Goal: Task Accomplishment & Management: Manage account settings

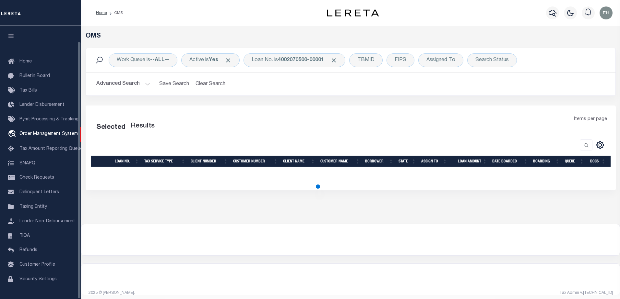
select select "200"
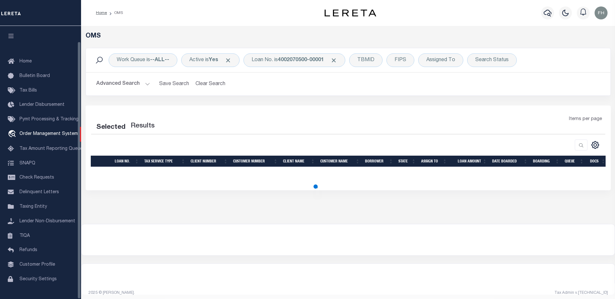
select select "200"
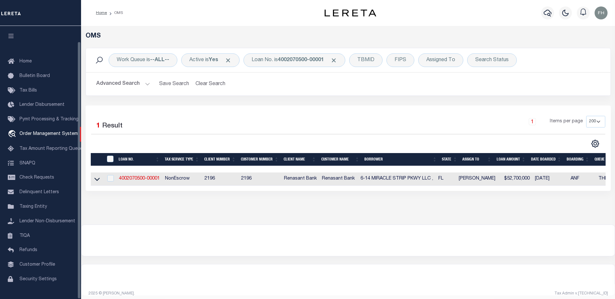
scroll to position [16, 0]
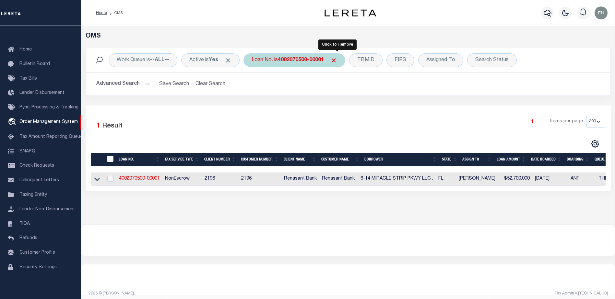
click at [337, 62] on span "Click to Remove" at bounding box center [333, 60] width 7 height 7
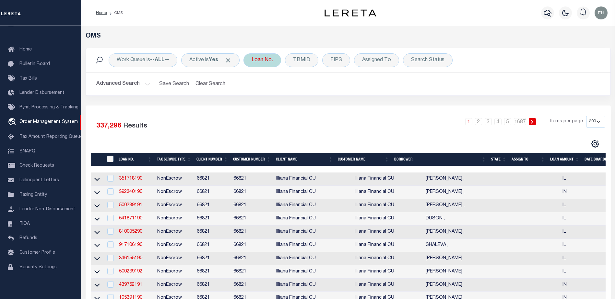
click at [276, 59] on div "Loan No." at bounding box center [262, 60] width 38 height 14
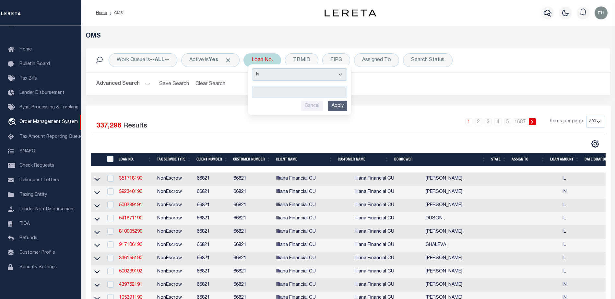
click at [290, 92] on input "text" at bounding box center [299, 92] width 95 height 12
type input "120737"
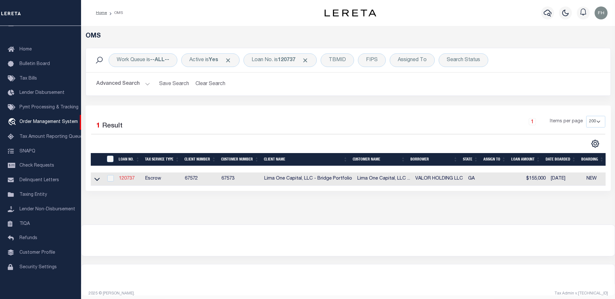
click at [127, 179] on link "120737" at bounding box center [127, 179] width 16 height 5
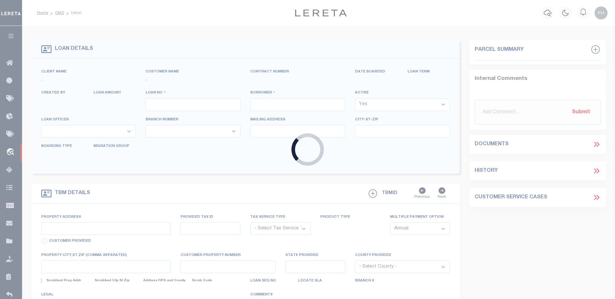
type input "120737"
type input "VALOR HOLDING LLC"
select select
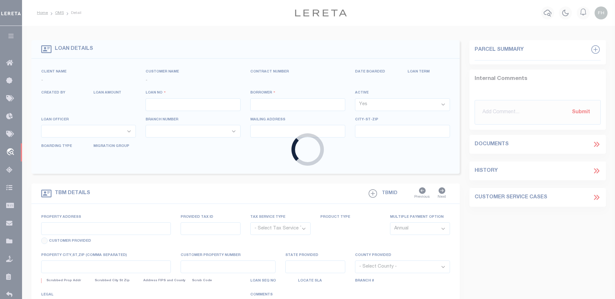
select select
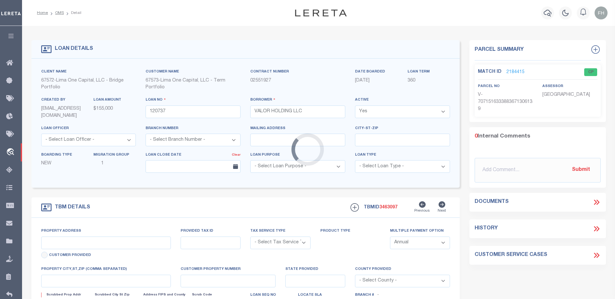
type input "2269 TARIAN DRIVE"
radio input "true"
select select "Escrow"
select select
type input "DECATUR GA 30034"
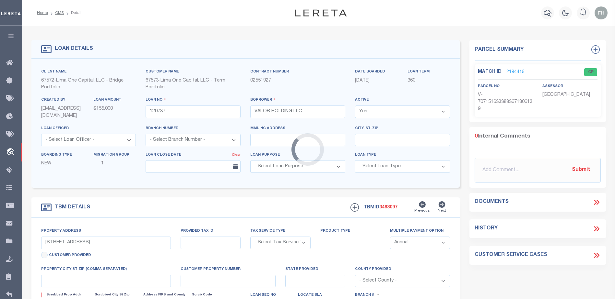
type input "120737-1"
type input "GA"
type textarea "COLLECTOR: ENTITY: PARCEL: 1510706004"
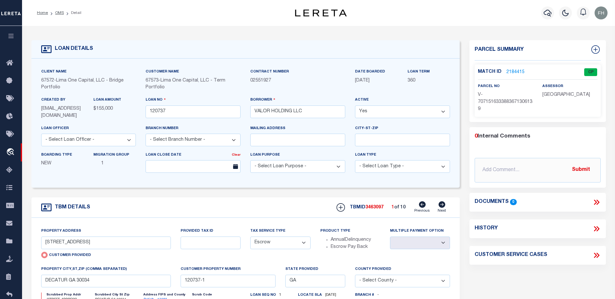
click at [443, 206] on icon at bounding box center [441, 205] width 7 height 6
type input "7273 DEERWOOD DRIVE"
radio input "false"
select select
type input "RIVERDALE GA 30296"
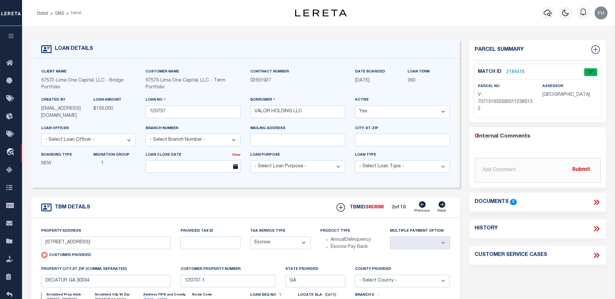
type input "120737-10"
click at [443, 206] on icon at bounding box center [441, 205] width 7 height 6
type input "10740 BARBERRY DRIVE"
select select
type input "HAMPTON GA 30228"
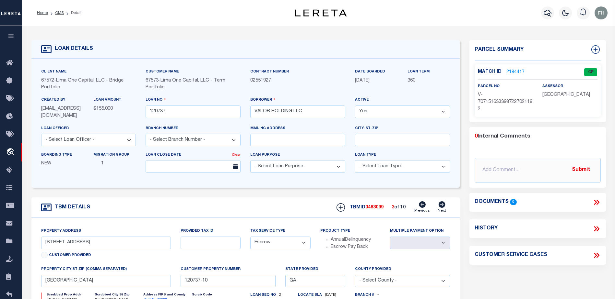
type input "120737-2"
click at [514, 71] on link "2184417" at bounding box center [515, 72] width 18 height 7
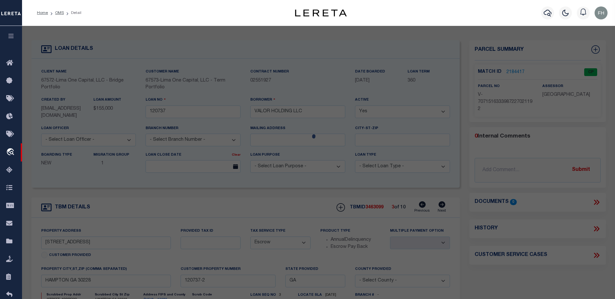
checkbox input "false"
select select "CP"
select select "AGW"
select select
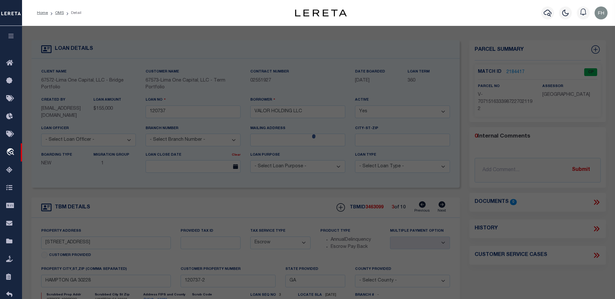
type input "10740 BARBERRY DRIVE"
checkbox input "false"
type input "HAMPTON GA 30228"
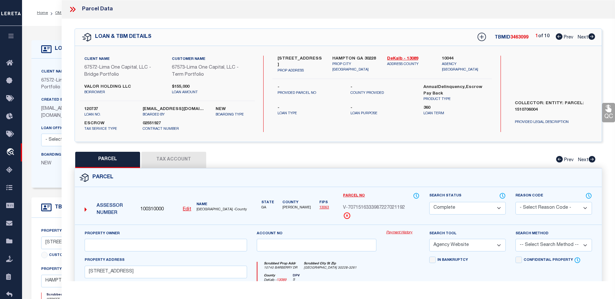
click at [404, 231] on link "Payment History" at bounding box center [402, 233] width 33 height 6
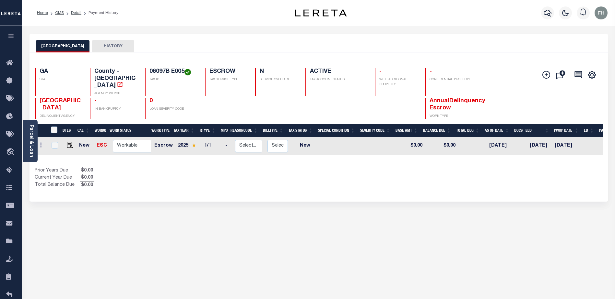
click at [281, 271] on div "CLAYTON COUNTY HISTORY Selected 1 Result" at bounding box center [319, 217] width 588 height 366
click at [10, 64] on icon at bounding box center [11, 63] width 10 height 8
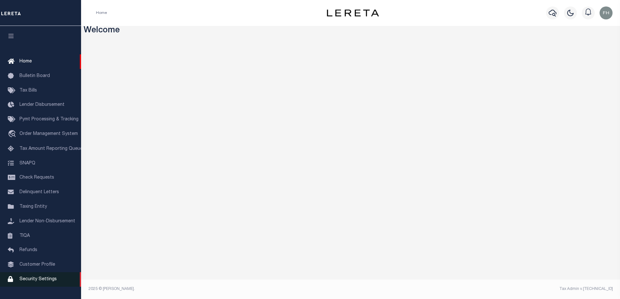
click at [29, 282] on span "Security Settings" at bounding box center [37, 279] width 37 height 5
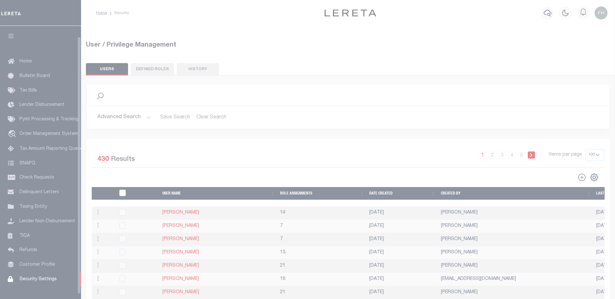
select select "100"
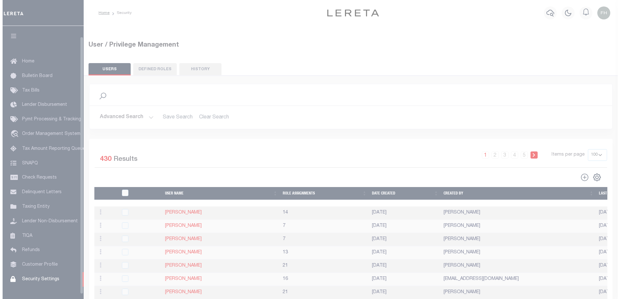
scroll to position [11, 0]
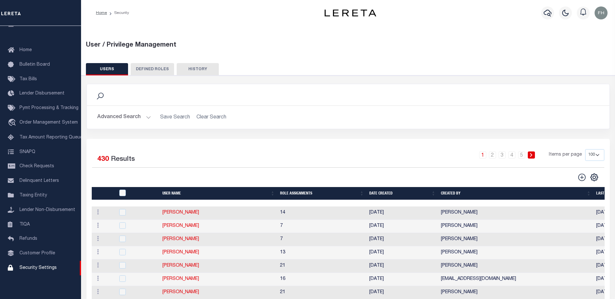
click at [113, 115] on button "Advanced Search" at bounding box center [124, 117] width 54 height 13
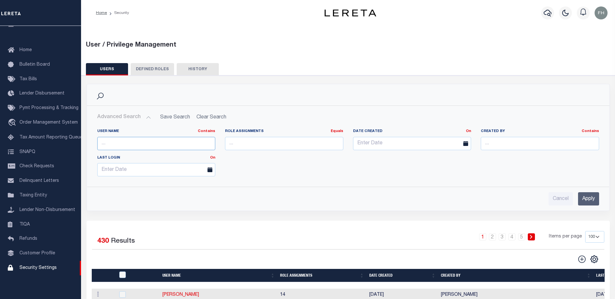
click at [154, 144] on input "text" at bounding box center [156, 143] width 118 height 13
type input "[PERSON_NAME][EMAIL_ADDRESS][PERSON_NAME][DOMAIN_NAME]"
click at [588, 196] on input "Apply" at bounding box center [588, 199] width 21 height 13
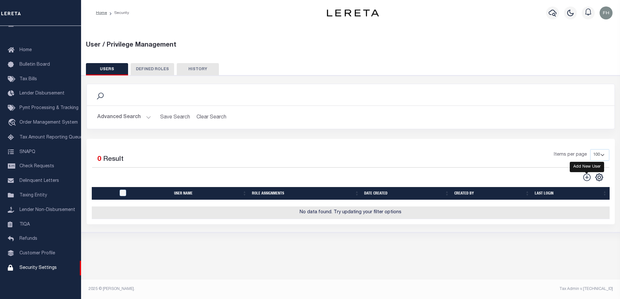
click at [586, 179] on icon "" at bounding box center [586, 177] width 7 height 7
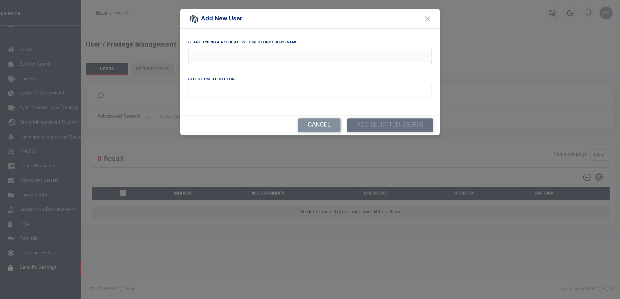
click at [265, 56] on input "text" at bounding box center [310, 57] width 244 height 12
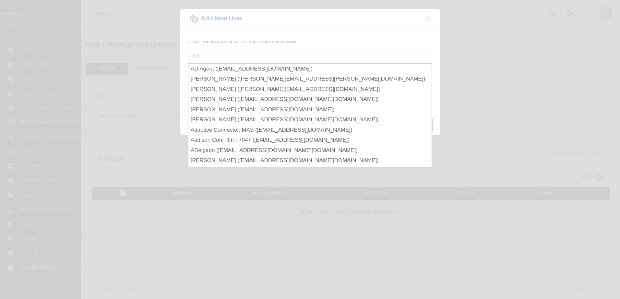
type input "Adrie"
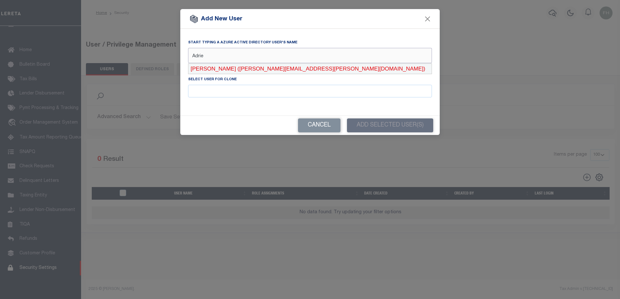
click at [267, 70] on div "Adrienne Cayea (Adrienne.Cayea@accumatch.com)" at bounding box center [309, 69] width 243 height 10
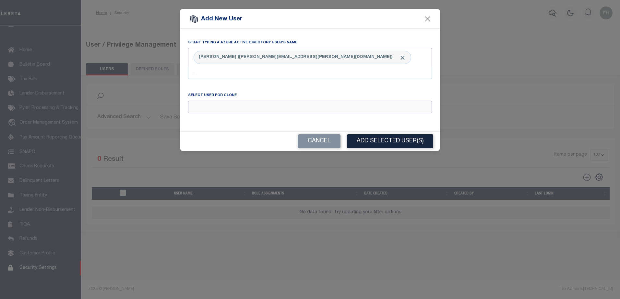
click at [256, 106] on input "Email" at bounding box center [310, 107] width 244 height 13
click at [204, 120] on div "Hane, Faith" at bounding box center [309, 119] width 243 height 10
type input "Hane, Faith"
click at [391, 143] on button "Add Selected User(s)" at bounding box center [390, 141] width 86 height 14
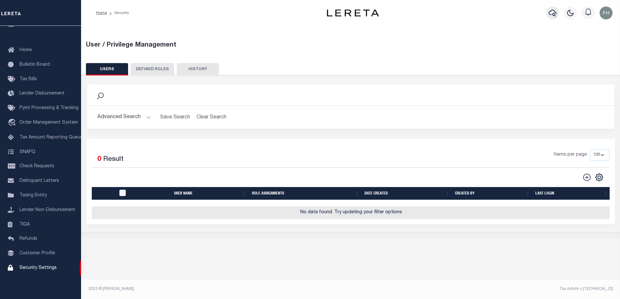
click at [550, 11] on icon "button" at bounding box center [552, 13] width 8 height 8
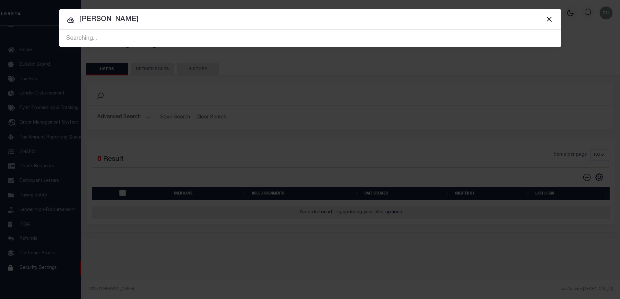
type input "Adrienne Cayea"
click at [547, 18] on button "Close" at bounding box center [549, 19] width 8 height 8
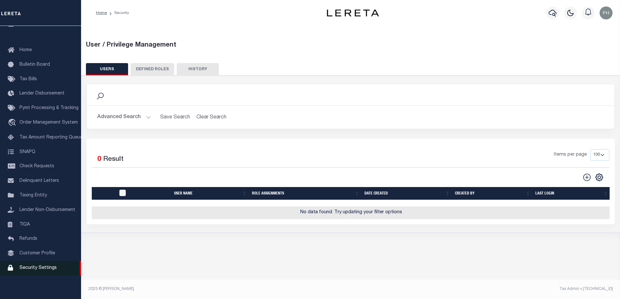
click at [44, 270] on span "Security Settings" at bounding box center [37, 268] width 37 height 5
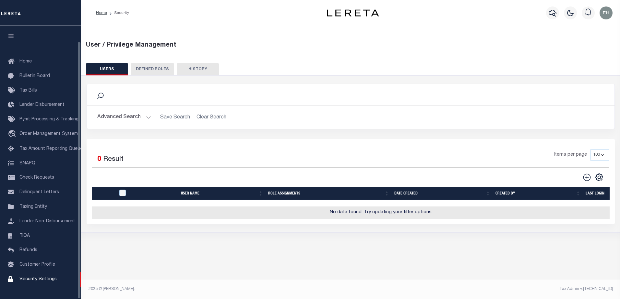
select select "100"
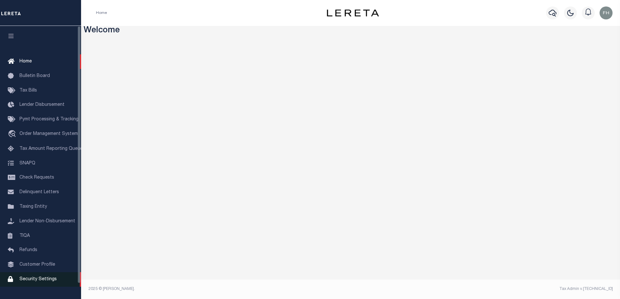
click at [27, 282] on span "Security Settings" at bounding box center [37, 279] width 37 height 5
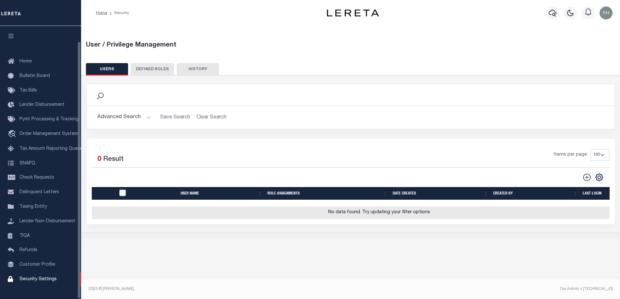
select select "100"
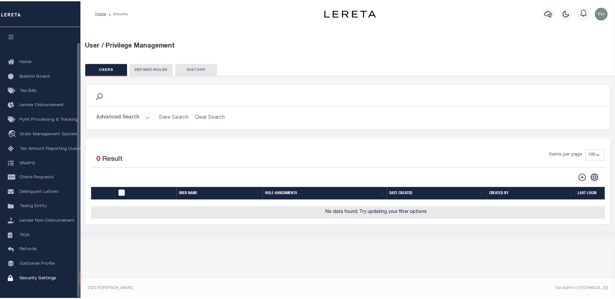
scroll to position [16, 0]
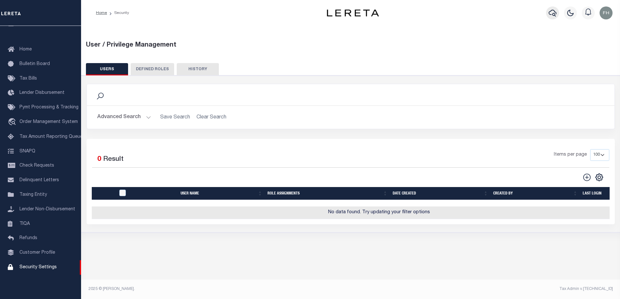
click at [553, 14] on icon "button" at bounding box center [552, 13] width 8 height 8
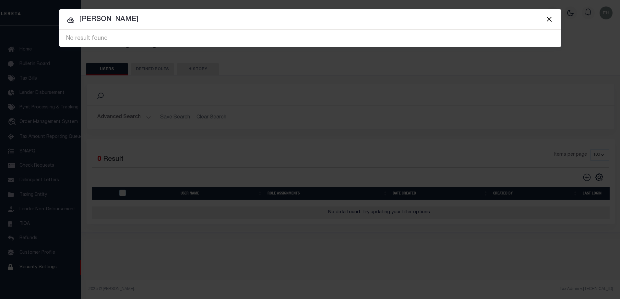
click at [547, 19] on button "Close" at bounding box center [549, 19] width 8 height 8
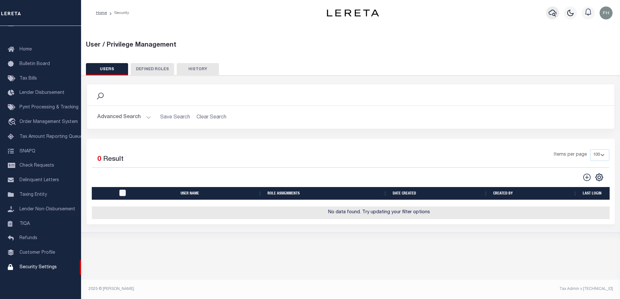
click at [554, 13] on icon "button" at bounding box center [552, 13] width 8 height 8
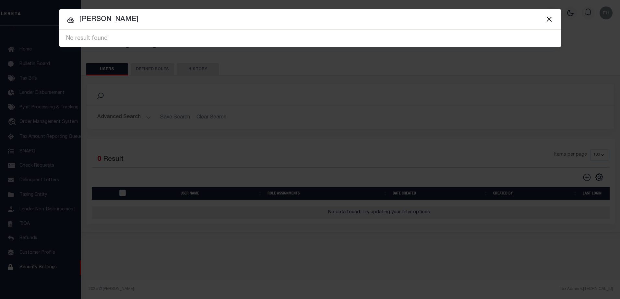
click at [137, 20] on input "Adrienne Cayea" at bounding box center [310, 19] width 502 height 11
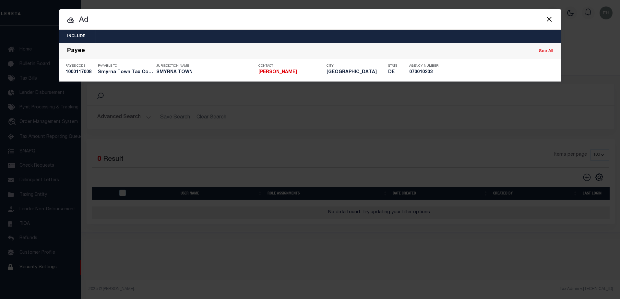
type input "A"
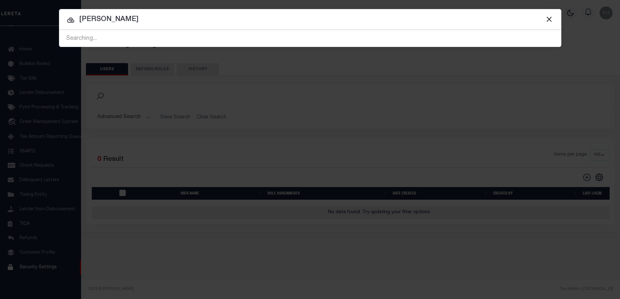
type input "Cayea, Adrienne"
click at [548, 21] on button "Close" at bounding box center [549, 19] width 8 height 8
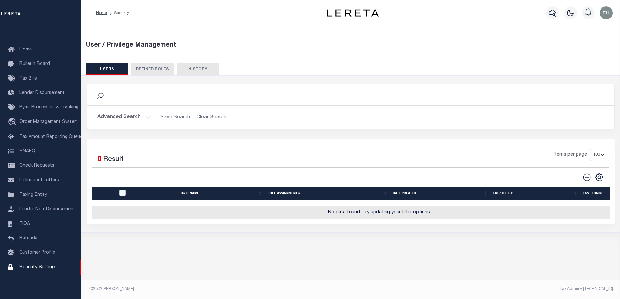
click at [191, 68] on button "HISTORY" at bounding box center [198, 69] width 42 height 12
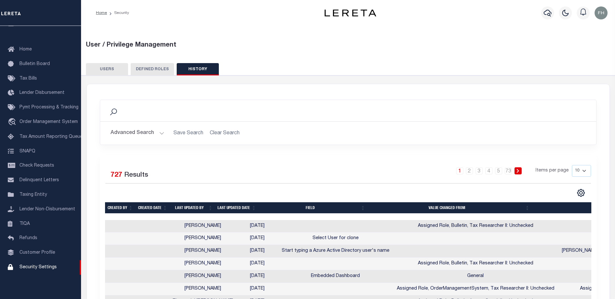
click at [156, 68] on button "DEFINED ROLES" at bounding box center [152, 69] width 43 height 12
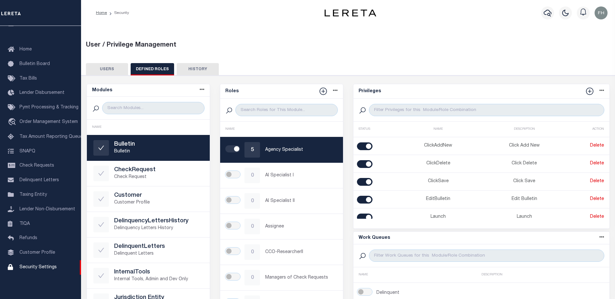
click at [105, 66] on button "USERS" at bounding box center [107, 69] width 42 height 12
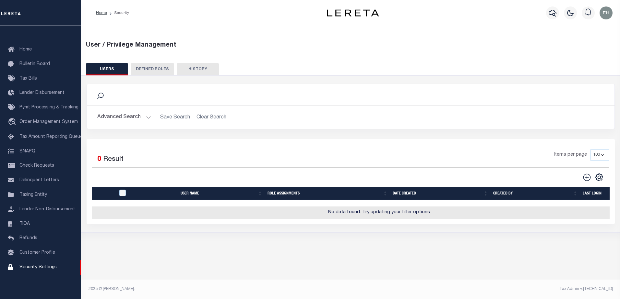
click at [603, 157] on select "50 100 150 200" at bounding box center [599, 155] width 19 height 12
select select "200"
click at [590, 149] on select "50 100 150 200" at bounding box center [599, 155] width 19 height 12
click at [147, 118] on button "Advanced Search" at bounding box center [124, 117] width 54 height 13
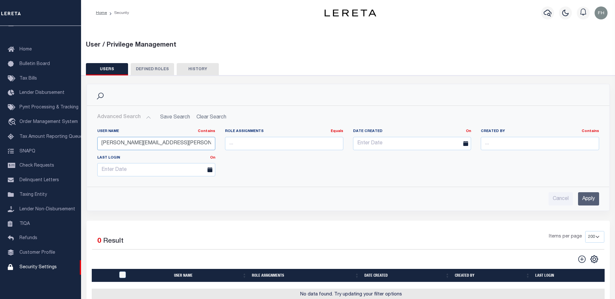
click at [201, 143] on input "[PERSON_NAME][EMAIL_ADDRESS][PERSON_NAME][DOMAIN_NAME]" at bounding box center [156, 143] width 118 height 13
type input "A"
click at [588, 200] on input "Apply" at bounding box center [588, 199] width 21 height 13
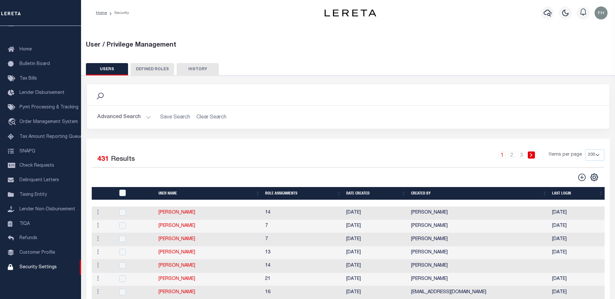
click at [198, 68] on button "HISTORY" at bounding box center [198, 69] width 42 height 12
